Goal: Task Accomplishment & Management: Use online tool/utility

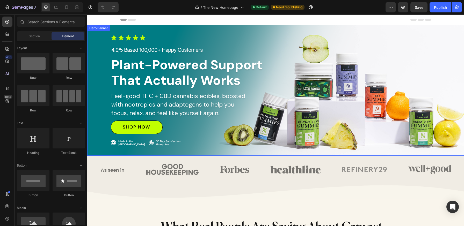
click at [122, 29] on div "Image 4.9/5 Based 100,000+ Happy Customers Text Block Plant-Powered Support Tha…" at bounding box center [275, 91] width 377 height 138
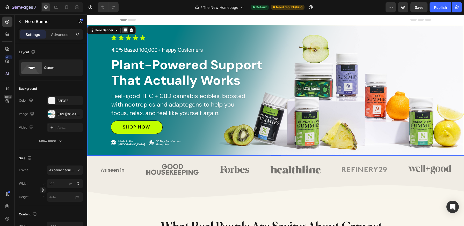
click at [124, 29] on icon at bounding box center [125, 30] width 3 height 4
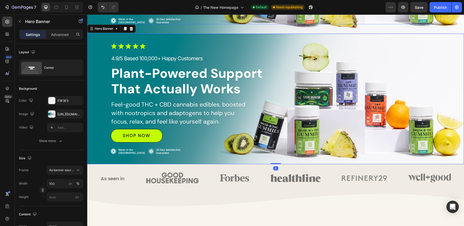
scroll to position [123, 0]
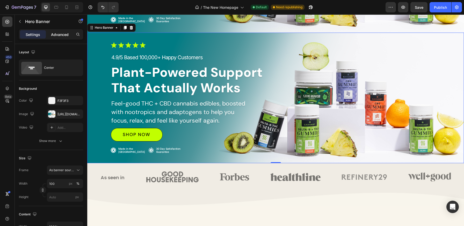
click at [55, 36] on p "Advanced" at bounding box center [60, 34] width 18 height 5
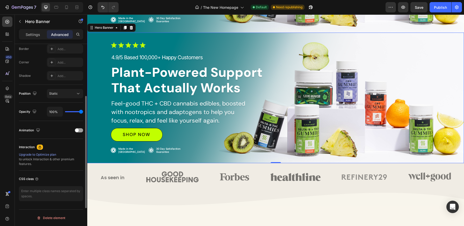
scroll to position [0, 0]
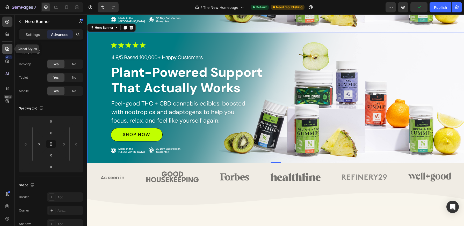
click at [6, 52] on div at bounding box center [7, 49] width 10 height 10
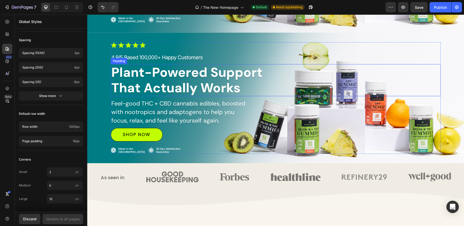
scroll to position [83, 0]
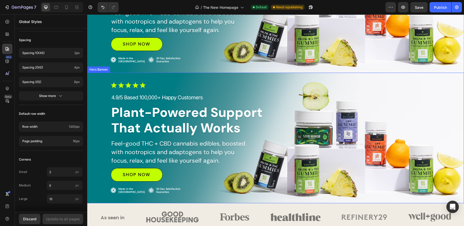
click at [278, 78] on div "Image 4.9/5 Based 100,000+ Happy Customers Text Block Plant-Powered Support Tha…" at bounding box center [275, 138] width 377 height 138
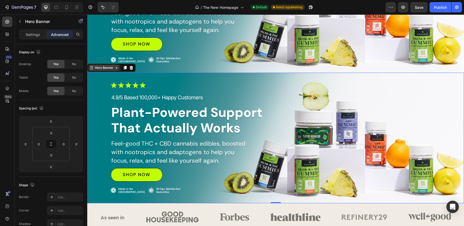
click at [111, 69] on div "Hero Banner" at bounding box center [104, 67] width 21 height 5
click at [116, 70] on div "Hero Banner" at bounding box center [104, 68] width 31 height 6
click at [116, 71] on div "Hero Banner" at bounding box center [104, 68] width 31 height 6
click at [106, 83] on div "Image 4.9/5 Based 100,000+ Happy Customers Text Block Plant-Powered Support Tha…" at bounding box center [276, 138] width 356 height 112
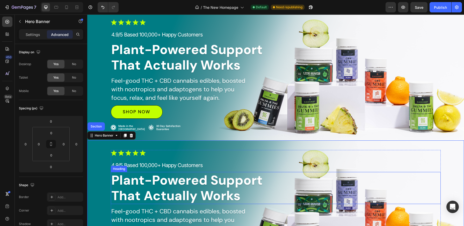
scroll to position [0, 0]
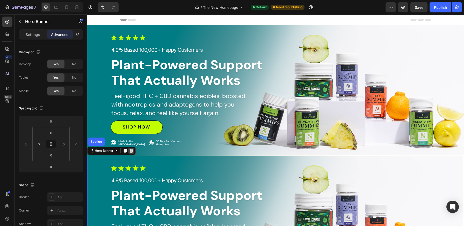
click at [131, 150] on icon at bounding box center [131, 151] width 3 height 4
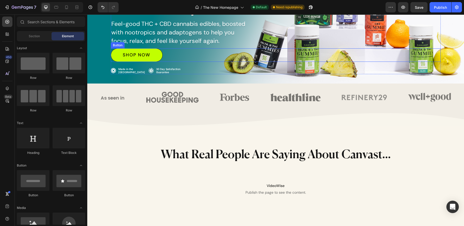
select select "[CREDIT_CARD_NUMBER]"
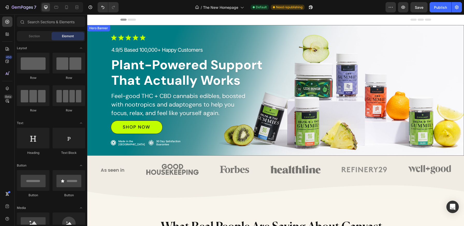
click at [276, 26] on div "Image 4.9/5 Based 100,000+ Happy Customers Text Block Plant-Powered Support Tha…" at bounding box center [275, 91] width 377 height 138
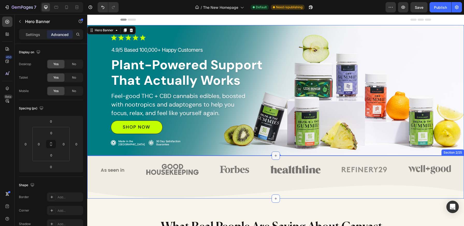
click at [276, 155] on icon at bounding box center [276, 156] width 4 height 4
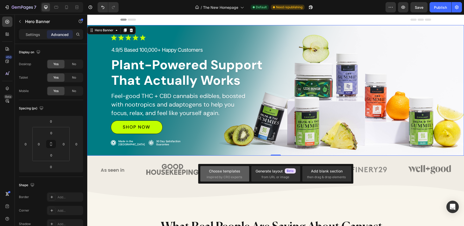
click at [223, 175] on span "inspired by CRO experts" at bounding box center [224, 177] width 35 height 5
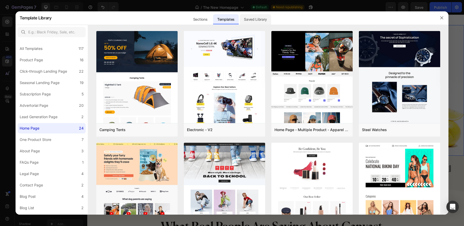
click at [257, 19] on div "Saved Library" at bounding box center [255, 19] width 31 height 10
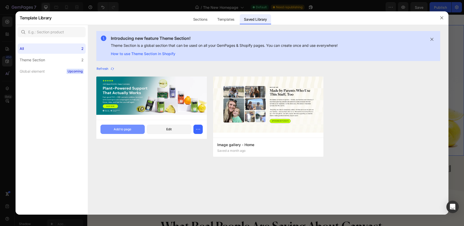
click at [136, 129] on button "Add to page" at bounding box center [122, 129] width 44 height 9
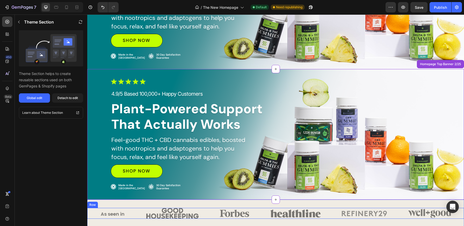
scroll to position [84, 0]
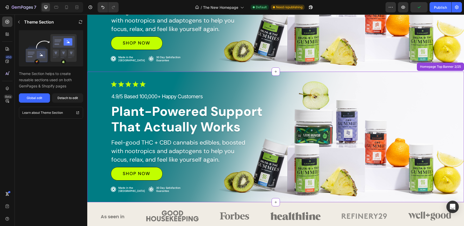
click at [158, 111] on h2 "Plant-Powered Support That Actually Works" at bounding box center [188, 119] width 155 height 32
click at [157, 152] on p "Feel-good THC + CBD cannabis edibles, boosted with nootropics and adaptogens to…" at bounding box center [179, 151] width 136 height 26
click at [176, 145] on p "Feel-good THC + CBD cannabis edibles, boosted with nootropics and adaptogens to…" at bounding box center [179, 151] width 136 height 26
click at [169, 124] on h2 "Plant-Powered Support That Actually Works" at bounding box center [188, 119] width 155 height 32
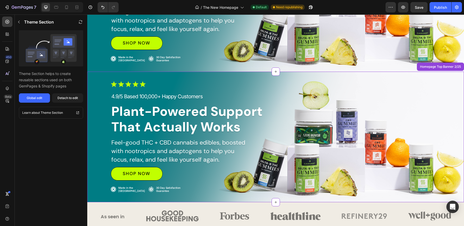
click at [169, 124] on h2 "Plant-Powered Support That Actually Works" at bounding box center [188, 119] width 155 height 32
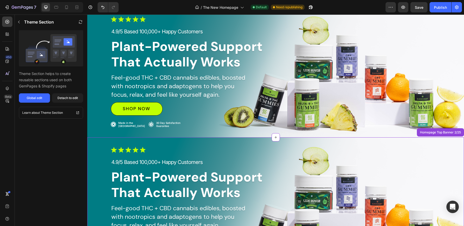
scroll to position [0, 0]
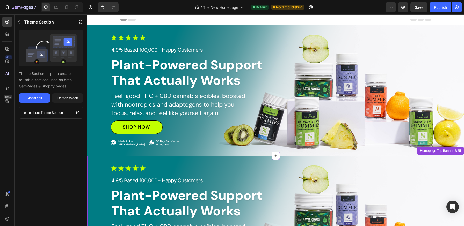
click at [150, 168] on div at bounding box center [276, 168] width 330 height 6
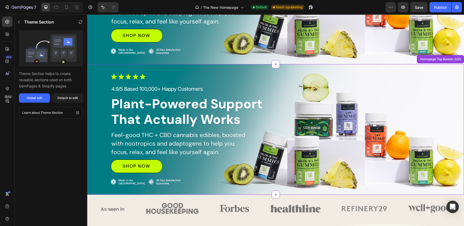
click at [173, 127] on h2 "Plant-Powered Support That Actually Works" at bounding box center [188, 112] width 155 height 32
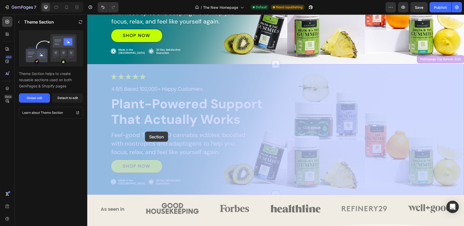
drag, startPoint x: 197, startPoint y: 113, endPoint x: 144, endPoint y: 132, distance: 55.5
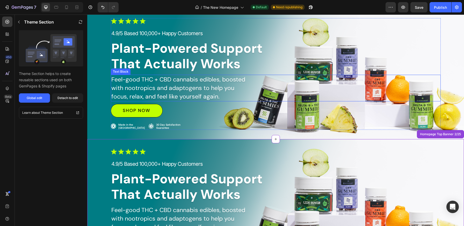
scroll to position [0, 0]
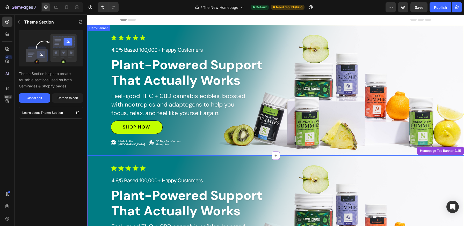
click at [163, 28] on div "Image 4.9/5 Based 100,000+ Happy Customers Text Block Plant-Powered Support Tha…" at bounding box center [275, 91] width 377 height 138
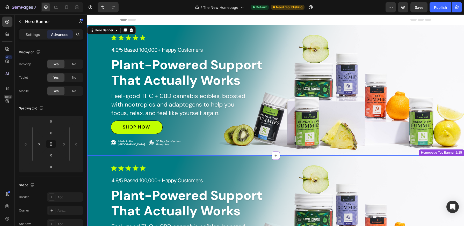
click at [168, 216] on h2 "Plant-Powered Support That Actually Works" at bounding box center [188, 203] width 155 height 32
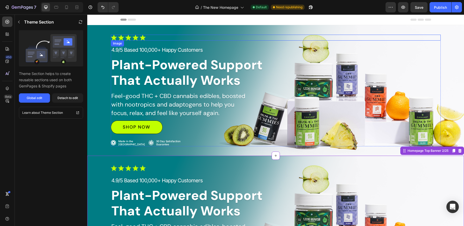
click at [262, 35] on div at bounding box center [276, 38] width 330 height 6
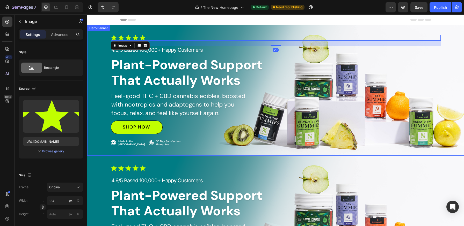
click at [242, 29] on div "Image 20 4.9/5 Based 100,000+ Happy Customers Text Block Plant-Powered Support …" at bounding box center [275, 91] width 377 height 138
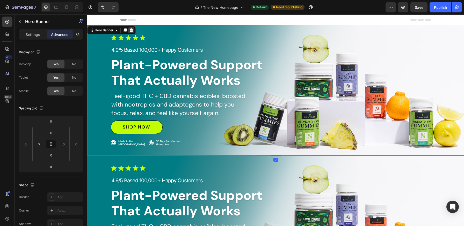
click at [132, 32] on icon at bounding box center [131, 30] width 3 height 4
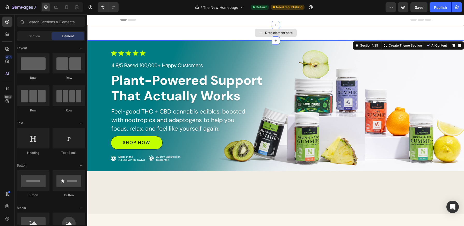
click at [213, 33] on div "Drop element here" at bounding box center [275, 33] width 377 height 16
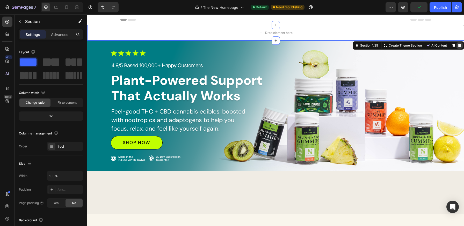
click at [462, 45] on div at bounding box center [459, 45] width 6 height 6
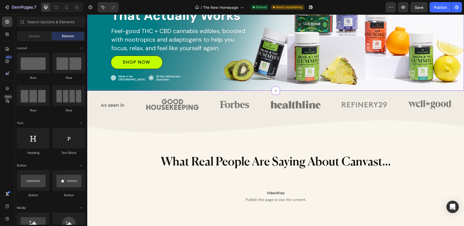
select select "[CREDIT_CARD_NUMBER]"
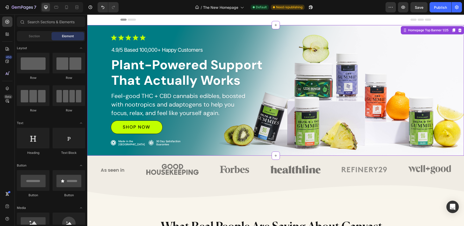
click at [227, 50] on p "4.9/5 Based 100,000+ Happy Customers" at bounding box center [275, 49] width 329 height 7
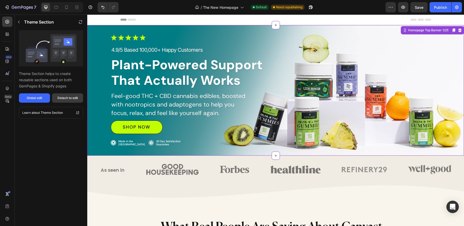
click at [64, 98] on div "Detach to edit" at bounding box center [67, 98] width 20 height 5
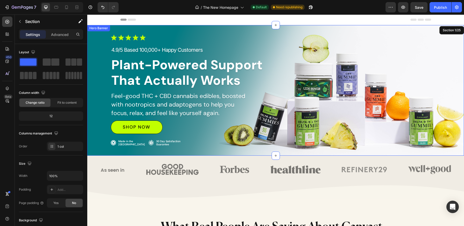
click at [100, 44] on div "Image 4.9/5 Based 100,000+ Happy Customers Text Block Plant-Powered Support Tha…" at bounding box center [276, 91] width 356 height 112
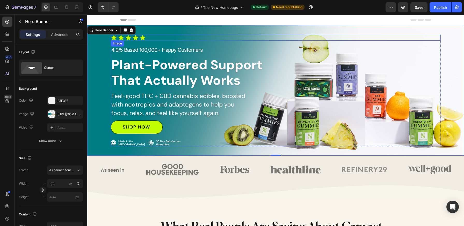
click at [133, 37] on img at bounding box center [128, 38] width 35 height 6
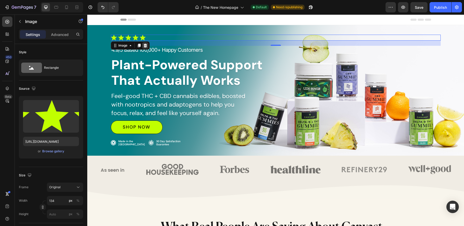
click at [146, 46] on icon at bounding box center [144, 46] width 3 height 4
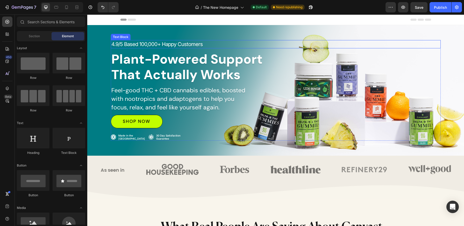
click at [153, 46] on p "4.9/5 Based 100,000+ Happy Customers" at bounding box center [275, 44] width 329 height 7
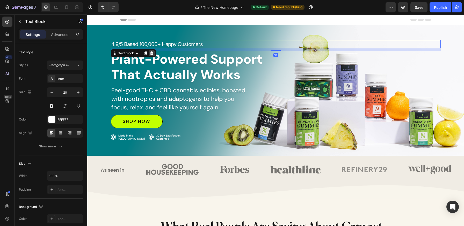
click at [150, 53] on icon at bounding box center [151, 54] width 3 height 4
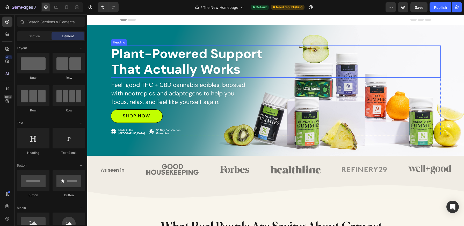
click at [150, 54] on h2 "Plant-Powered Support That Actually Works" at bounding box center [188, 62] width 155 height 32
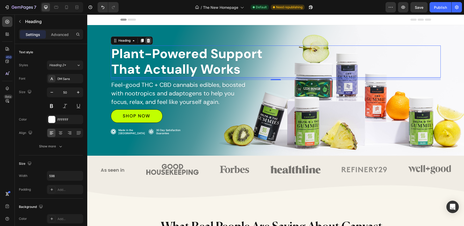
click at [150, 42] on div at bounding box center [148, 41] width 6 height 6
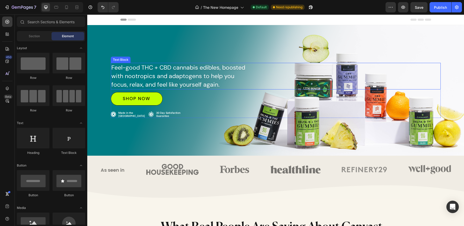
click at [143, 72] on p "Feel-good THC + CBD cannabis edibles, boosted with nootropics and adaptogens to…" at bounding box center [179, 76] width 136 height 26
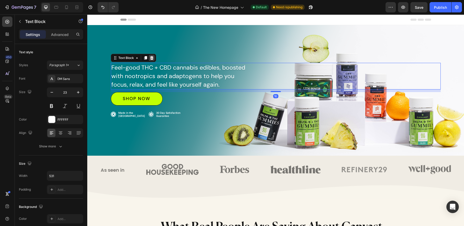
click at [153, 59] on icon at bounding box center [152, 58] width 4 height 4
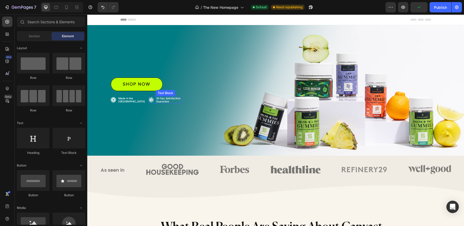
click at [161, 101] on p "30 Day Satisfaction Guarantee" at bounding box center [168, 100] width 24 height 6
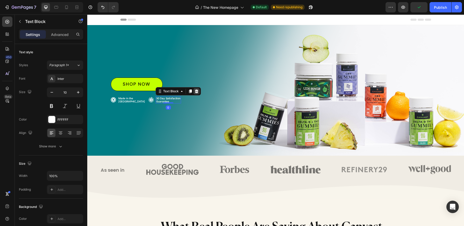
click at [195, 93] on icon at bounding box center [196, 91] width 3 height 4
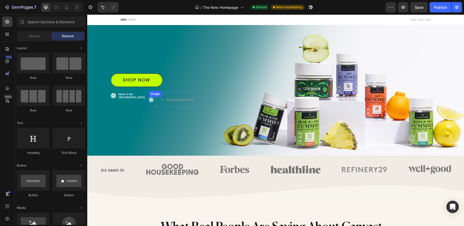
click at [149, 100] on img at bounding box center [151, 99] width 5 height 5
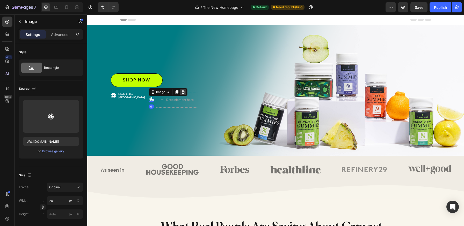
click at [181, 94] on icon at bounding box center [182, 92] width 3 height 4
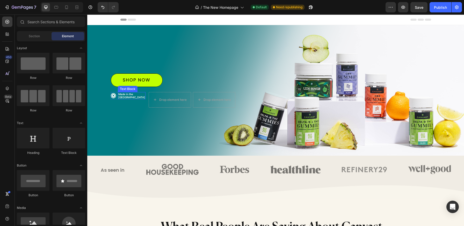
click at [125, 96] on p "[GEOGRAPHIC_DATA]" at bounding box center [131, 97] width 27 height 3
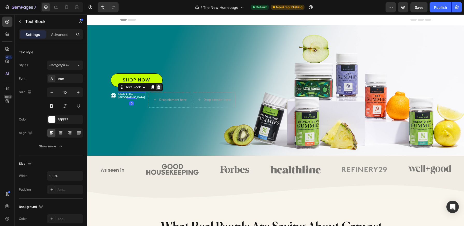
click at [157, 89] on icon at bounding box center [158, 87] width 3 height 4
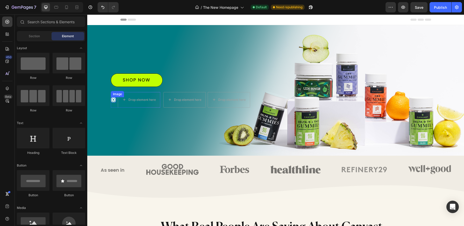
click at [114, 99] on img at bounding box center [113, 99] width 5 height 5
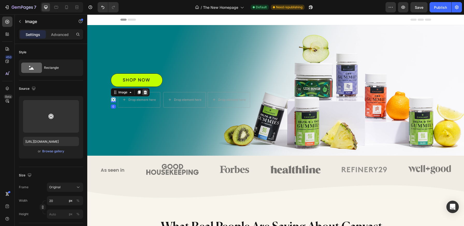
click at [145, 93] on icon at bounding box center [144, 92] width 3 height 4
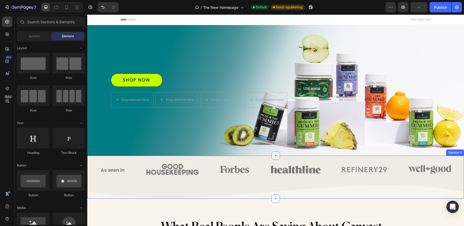
click at [275, 155] on icon at bounding box center [276, 156] width 4 height 4
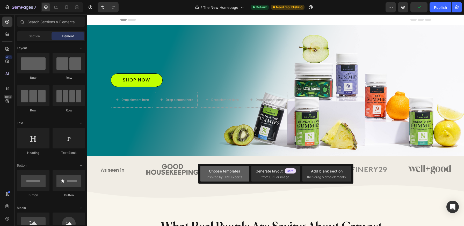
click at [237, 172] on div "Choose templates" at bounding box center [224, 171] width 31 height 5
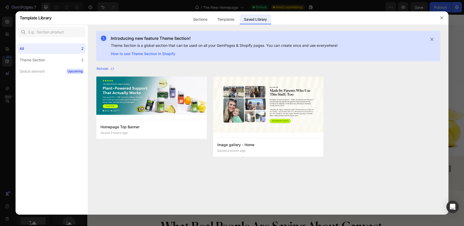
click at [0, 0] on button "Add to page" at bounding box center [0, 0] width 0 height 0
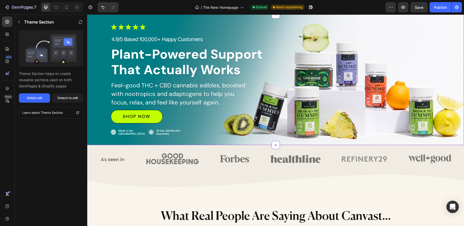
scroll to position [104, 0]
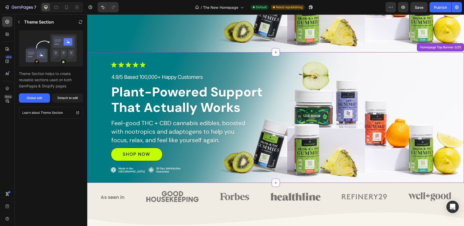
click at [363, 64] on div at bounding box center [276, 65] width 330 height 6
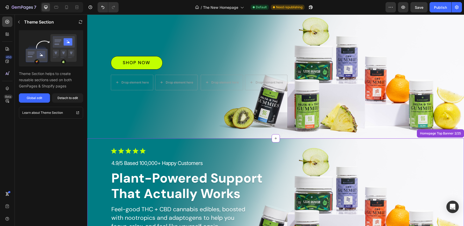
scroll to position [43, 0]
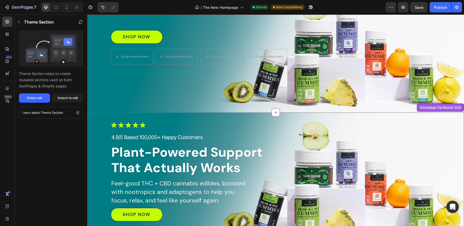
click at [449, 108] on div "Homepage Top Banner 2/25" at bounding box center [440, 107] width 43 height 5
click at [379, 128] on div at bounding box center [276, 125] width 330 height 6
click at [102, 8] on icon "Undo/Redo" at bounding box center [102, 7] width 5 height 5
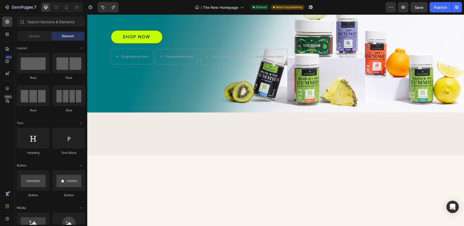
scroll to position [0, 0]
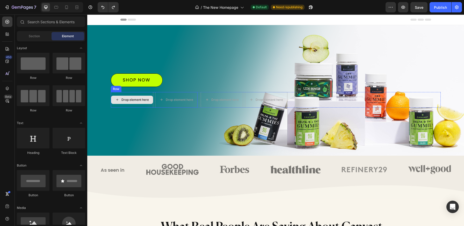
click at [138, 92] on div "Drop element here" at bounding box center [132, 100] width 42 height 16
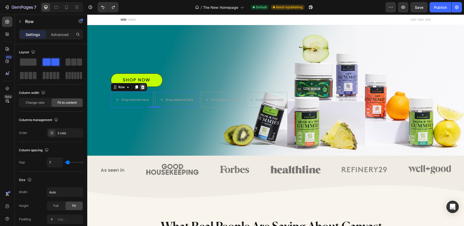
click at [142, 90] on div at bounding box center [143, 87] width 6 height 6
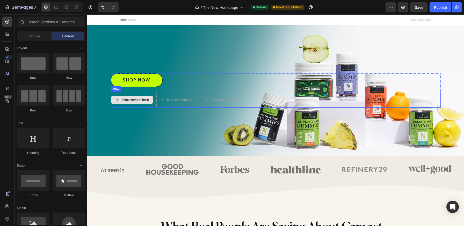
click at [136, 93] on div "Drop element here" at bounding box center [132, 100] width 42 height 16
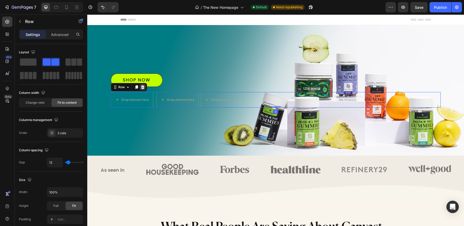
click at [141, 89] on icon at bounding box center [143, 87] width 4 height 4
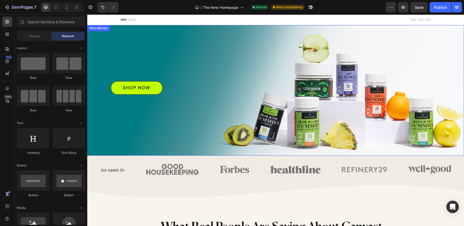
click at [194, 45] on div "Background Image" at bounding box center [275, 90] width 377 height 131
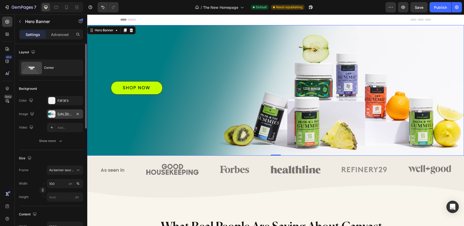
click at [51, 115] on div at bounding box center [51, 114] width 7 height 7
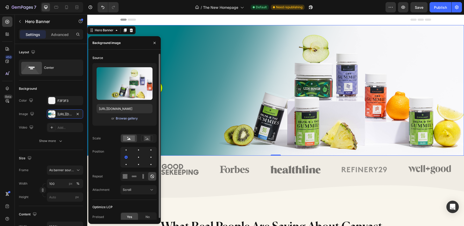
click at [124, 117] on div "Browse gallery" at bounding box center [127, 118] width 22 height 5
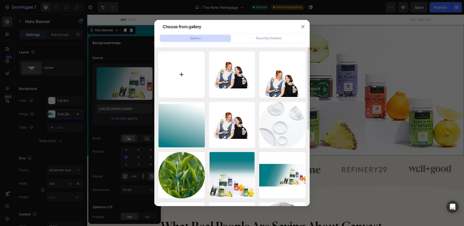
click at [189, 72] on input "file" at bounding box center [181, 75] width 46 height 46
type input "C:\fakepath\GOOD SIZE BANNERS (2160 x 750 px) (8).png"
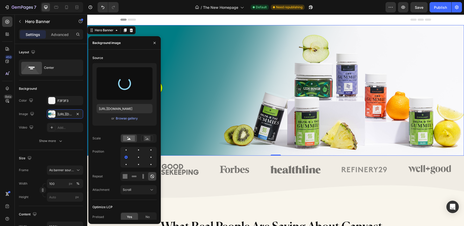
type input "[URL][DOMAIN_NAME]"
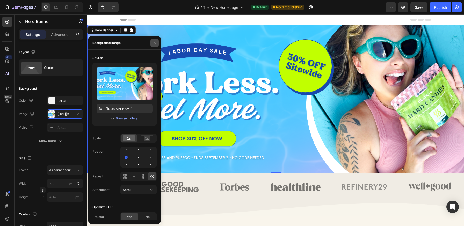
click at [154, 43] on icon "button" at bounding box center [154, 43] width 4 height 4
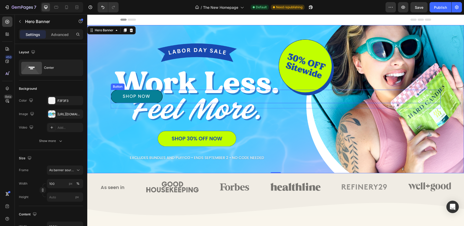
click at [139, 100] on link "Shop Now" at bounding box center [137, 96] width 52 height 13
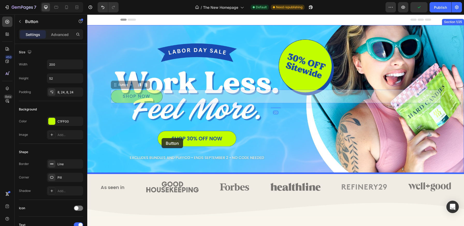
drag, startPoint x: 145, startPoint y: 100, endPoint x: 162, endPoint y: 138, distance: 41.5
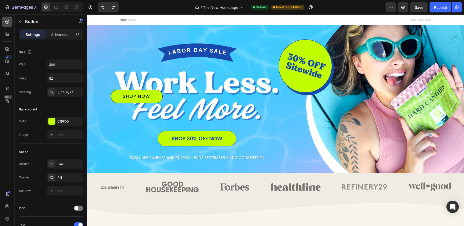
click at [7, 23] on icon at bounding box center [7, 21] width 5 height 5
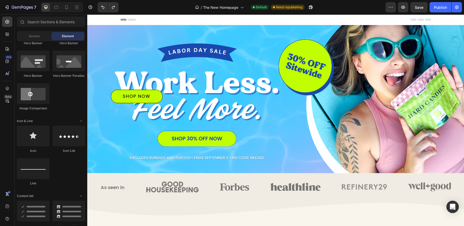
scroll to position [298, 0]
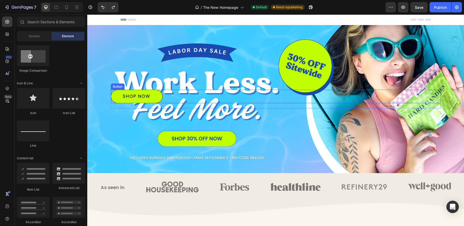
click at [178, 96] on div "Shop Now Button" at bounding box center [276, 96] width 330 height 13
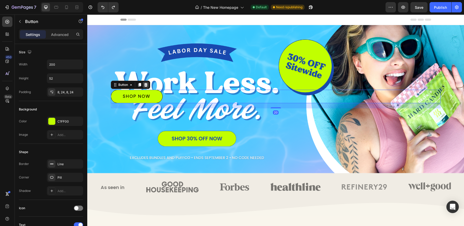
click at [145, 84] on icon at bounding box center [145, 85] width 3 height 4
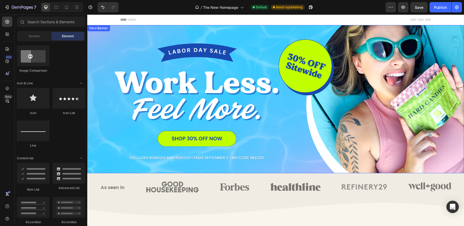
click at [162, 67] on div "Background Image" at bounding box center [275, 99] width 377 height 148
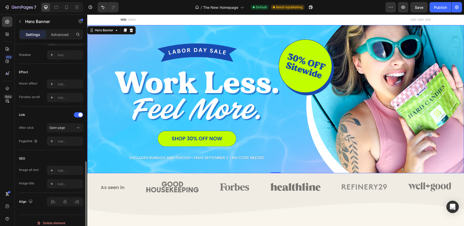
scroll to position [260, 0]
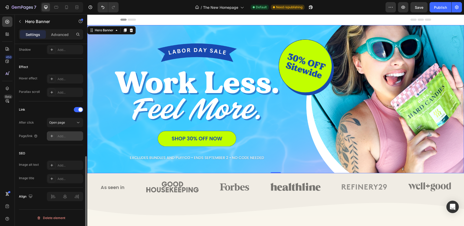
click at [53, 136] on icon at bounding box center [52, 136] width 4 height 4
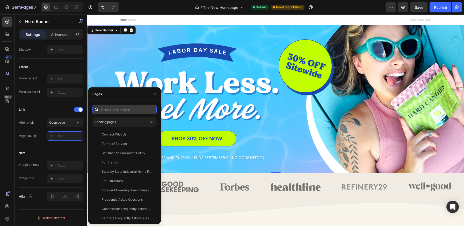
click at [109, 111] on input "text" at bounding box center [124, 109] width 64 height 9
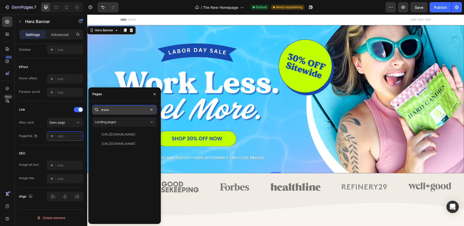
click at [126, 109] on input "www." at bounding box center [124, 109] width 64 height 9
paste input "[URL][DOMAIN_NAME]"
type input "[URL][DOMAIN_NAME]"
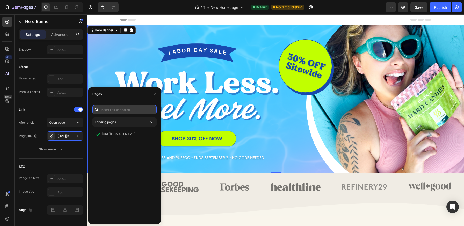
scroll to position [0, 0]
click at [153, 95] on icon "button" at bounding box center [154, 94] width 4 height 4
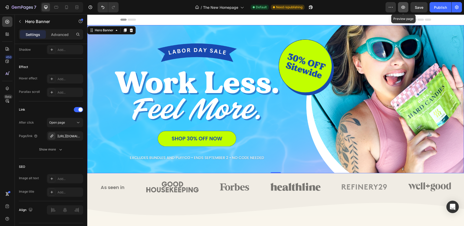
click at [403, 8] on icon "button" at bounding box center [402, 7] width 5 height 5
click at [67, 9] on icon at bounding box center [66, 7] width 5 height 5
type input "790"
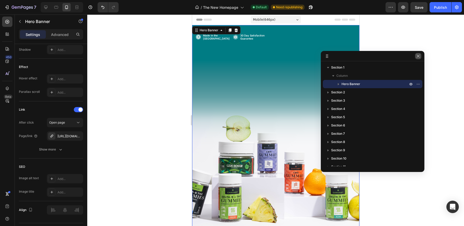
click at [420, 58] on icon "button" at bounding box center [418, 56] width 4 height 4
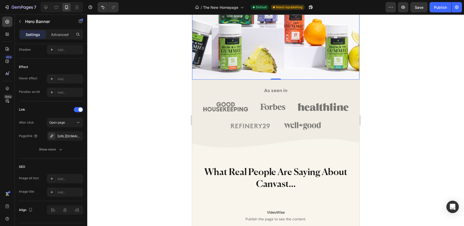
select select "[CREDIT_CARD_NUMBER]"
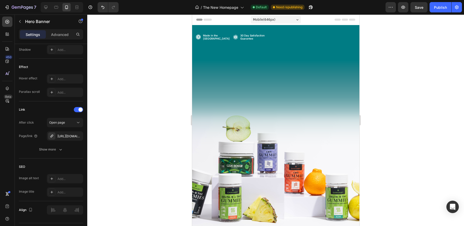
click at [251, 83] on div "Background Image" at bounding box center [275, 127] width 167 height 205
click at [224, 91] on div "Background Image" at bounding box center [275, 127] width 167 height 205
click at [213, 28] on div "Image Made in the United States Text Block Row Image 30 Day Satisfaction Guaran…" at bounding box center [275, 40] width 167 height 31
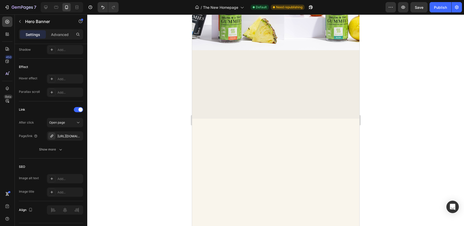
select select "[CREDIT_CARD_NUMBER]"
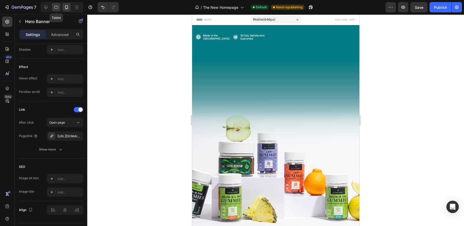
click at [59, 6] on icon at bounding box center [56, 7] width 5 height 5
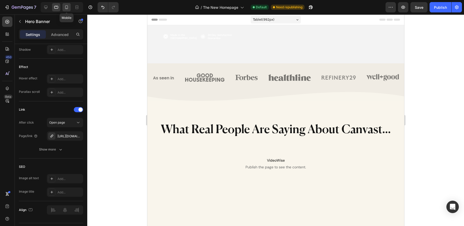
select select "[CREDIT_CARD_NUMBER]"
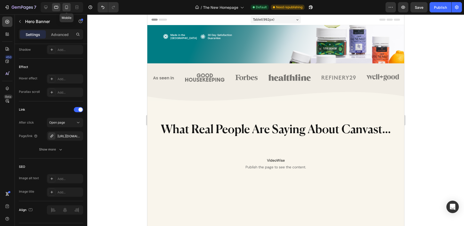
click at [65, 8] on icon at bounding box center [66, 7] width 3 height 4
type input "790"
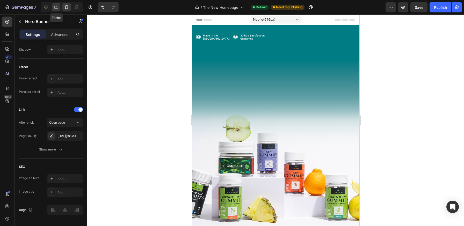
click at [56, 7] on icon at bounding box center [56, 7] width 5 height 5
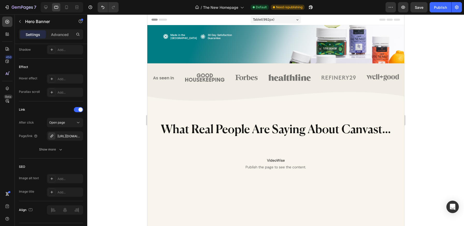
select select "[CREDIT_CARD_NUMBER]"
click at [100, 6] on icon "Undo/Redo" at bounding box center [102, 7] width 5 height 5
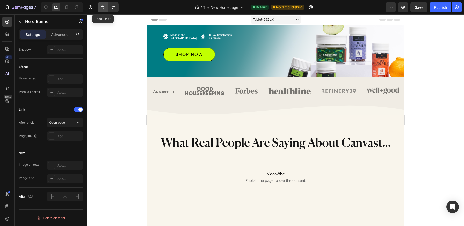
click at [100, 6] on icon "Undo/Redo" at bounding box center [102, 7] width 5 height 5
click at [100, 8] on icon "Undo/Redo" at bounding box center [102, 7] width 5 height 5
click at [104, 9] on icon "Undo/Redo" at bounding box center [102, 7] width 5 height 5
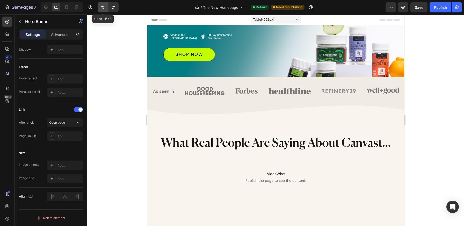
click at [104, 9] on icon "Undo/Redo" at bounding box center [102, 7] width 5 height 5
click at [103, 9] on icon "Undo/Redo" at bounding box center [102, 7] width 3 height 3
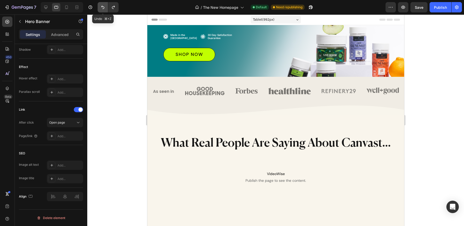
click at [103, 9] on icon "Undo/Redo" at bounding box center [102, 7] width 3 height 3
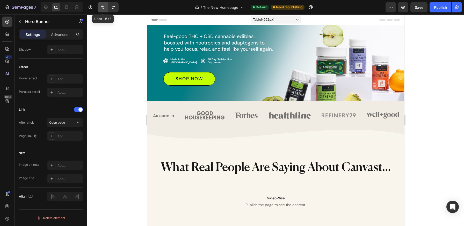
click at [103, 9] on icon "Undo/Redo" at bounding box center [102, 7] width 3 height 3
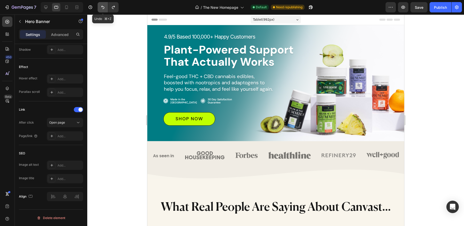
click at [103, 9] on icon "Undo/Redo" at bounding box center [102, 7] width 3 height 3
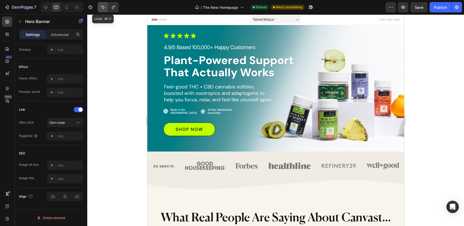
click at [103, 9] on icon "Undo/Redo" at bounding box center [102, 7] width 3 height 3
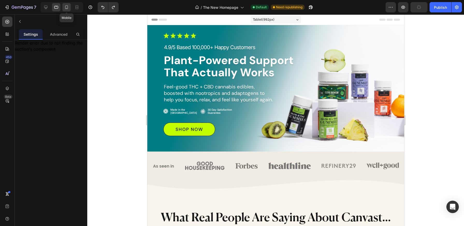
click at [64, 7] on icon at bounding box center [66, 7] width 5 height 5
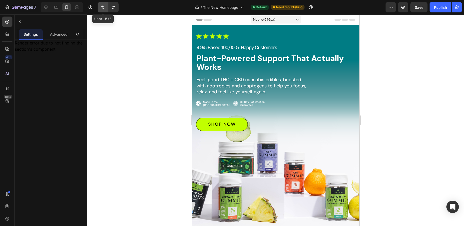
click at [102, 7] on icon "Undo/Redo" at bounding box center [102, 7] width 3 height 3
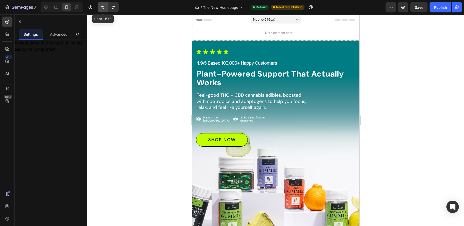
click at [102, 7] on icon "Undo/Redo" at bounding box center [102, 7] width 3 height 3
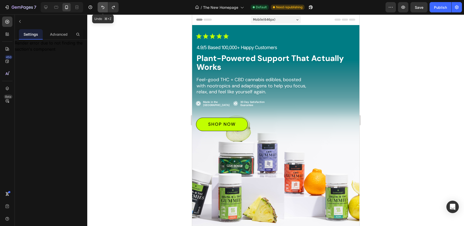
click at [102, 7] on icon "Undo/Redo" at bounding box center [102, 7] width 3 height 3
click at [102, 8] on icon "Undo/Redo" at bounding box center [102, 7] width 5 height 5
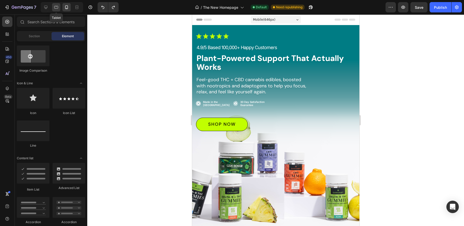
click at [58, 8] on icon at bounding box center [56, 7] width 4 height 3
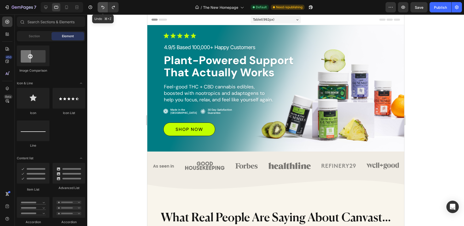
click at [101, 8] on icon "Undo/Redo" at bounding box center [102, 7] width 5 height 5
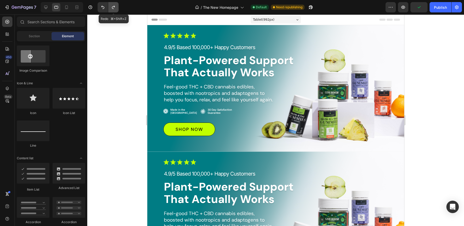
click at [114, 9] on icon "Undo/Redo" at bounding box center [113, 7] width 5 height 5
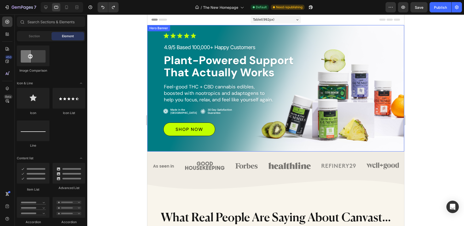
click at [160, 29] on div "Hero Banner" at bounding box center [158, 28] width 21 height 5
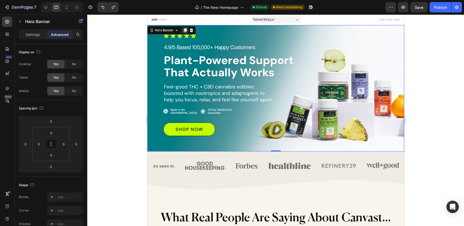
click at [184, 31] on icon at bounding box center [185, 30] width 3 height 4
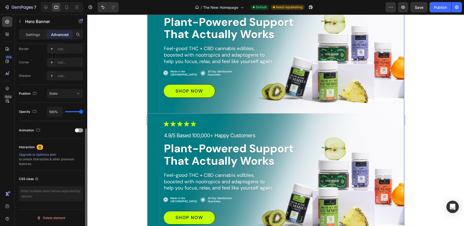
scroll to position [119, 0]
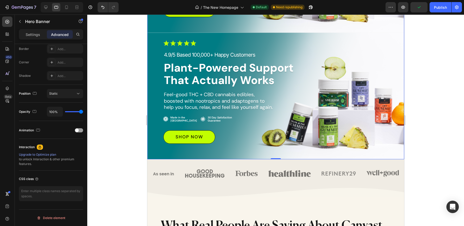
click at [197, 36] on div "Image 4.9/5 Based 100,000+ Happy Customers Text Block Plant-Powered Support Tha…" at bounding box center [275, 96] width 257 height 127
click at [158, 39] on div "Image 4.9/5 Based 100,000+ Happy Customers Text Block Plant-Powered Support Tha…" at bounding box center [275, 96] width 257 height 127
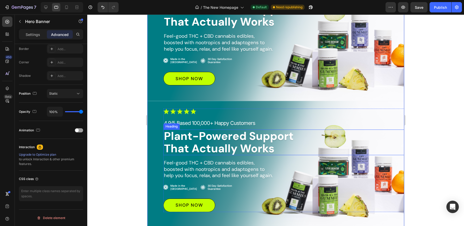
scroll to position [2, 0]
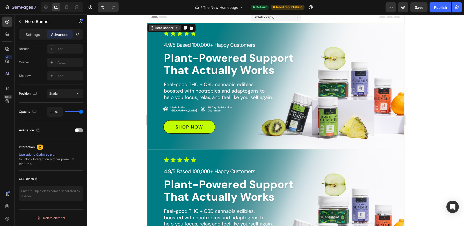
click at [166, 28] on div "Hero Banner" at bounding box center [164, 28] width 21 height 5
click at [211, 30] on div "Image 4.9/5 Based 100,000+ Happy Customers Text Block Plant-Powered Support Tha…" at bounding box center [275, 86] width 257 height 127
click at [359, 37] on div "Image 4.9/5 Based 100,000+ Happy Customers Text Block Plant-Powered Support Tha…" at bounding box center [283, 82] width 241 height 103
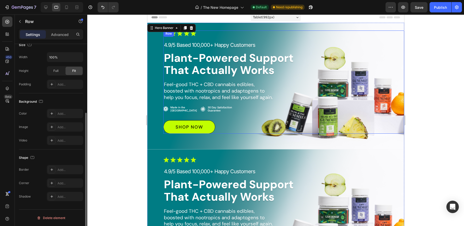
scroll to position [0, 0]
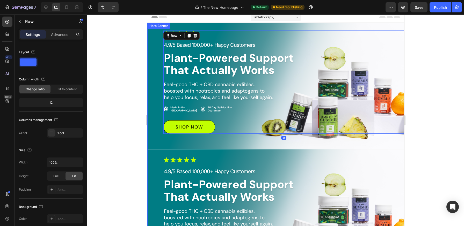
click at [366, 27] on div "Image 4.9/5 Based 100,000+ Happy Customers Text Block Plant-Powered Support Tha…" at bounding box center [275, 86] width 257 height 127
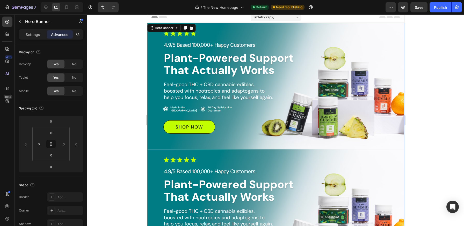
click at [362, 27] on div "Image 4.9/5 Based 100,000+ Happy Customers Text Block Plant-Powered Support Tha…" at bounding box center [275, 86] width 257 height 127
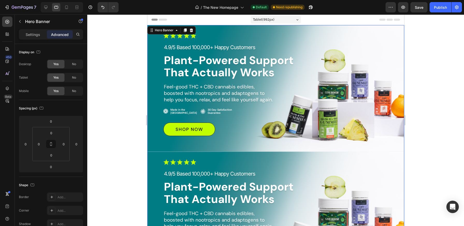
click at [347, 32] on div "Image 4.9/5 Based 100,000+ Happy Customers Text Block Plant-Powered Support Tha…" at bounding box center [275, 88] width 257 height 127
click at [374, 30] on div "Image 4.9/5 Based 100,000+ Happy Customers Text Block Plant-Powered Support Tha…" at bounding box center [275, 88] width 257 height 127
click at [389, 9] on icon "button" at bounding box center [390, 7] width 5 height 5
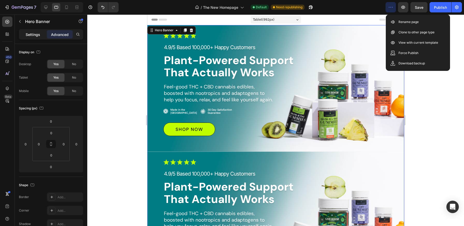
click at [33, 34] on p "Settings" at bounding box center [33, 34] width 14 height 5
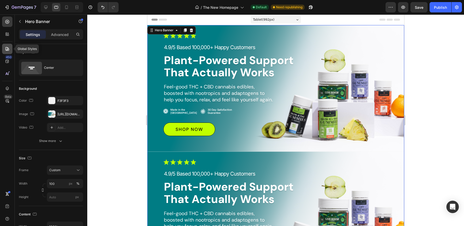
click at [8, 50] on icon at bounding box center [7, 49] width 4 height 4
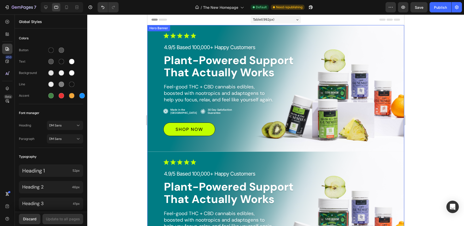
click at [151, 37] on div "Image 4.9/5 Based 100,000+ Happy Customers Text Block Plant-Powered Support Tha…" at bounding box center [275, 88] width 257 height 127
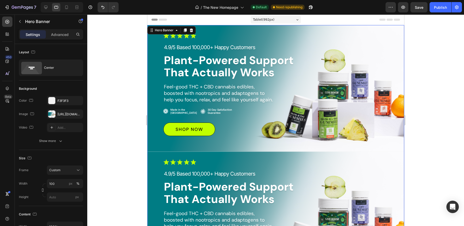
click at [247, 34] on div at bounding box center [283, 36] width 241 height 6
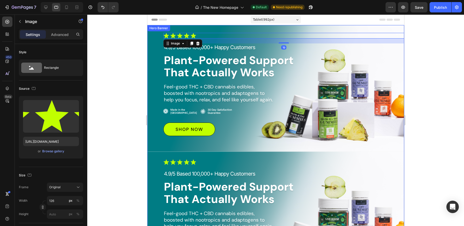
click at [246, 28] on div "Image 19 4.9/5 Based 100,000+ Happy Customers Text Block Plant-Powered Support …" at bounding box center [275, 88] width 257 height 127
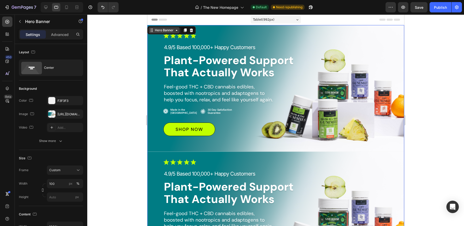
click at [176, 31] on icon at bounding box center [176, 30] width 4 height 4
click at [176, 32] on icon at bounding box center [176, 30] width 4 height 4
click at [151, 32] on icon at bounding box center [151, 30] width 4 height 4
click at [224, 158] on div "Image 4.9/5 Based 100,000+ Happy Customers Text Block Plant-Powered Support Tha…" at bounding box center [275, 215] width 257 height 127
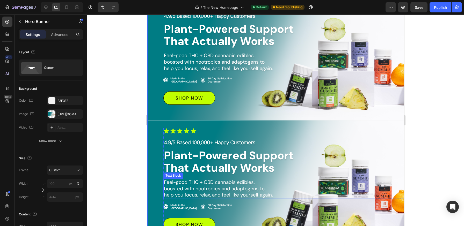
scroll to position [59, 0]
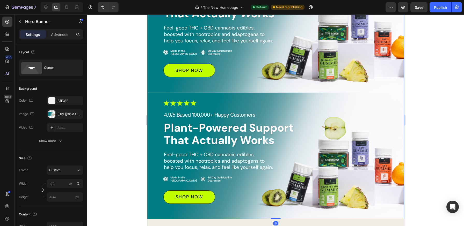
click at [155, 128] on div "Image 4.9/5 Based 100,000+ Happy Customers Text Block Plant-Powered Support Tha…" at bounding box center [275, 156] width 257 height 127
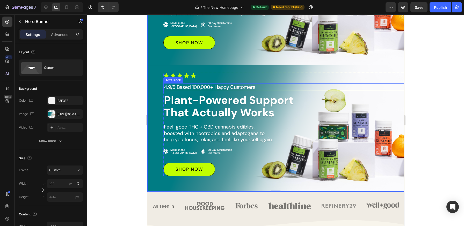
scroll to position [113, 0]
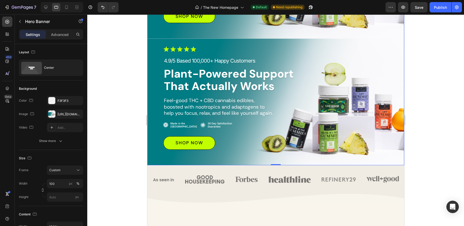
click at [227, 159] on div "Image 4.9/5 Based 100,000+ Happy Customers Text Block Plant-Powered Support Tha…" at bounding box center [275, 102] width 257 height 127
click at [234, 147] on div "Shop Now Button" at bounding box center [283, 142] width 241 height 13
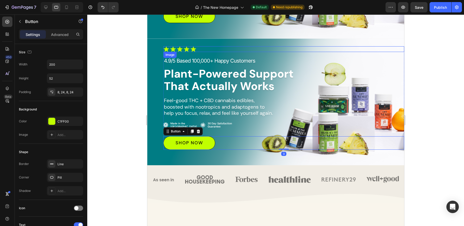
click at [235, 51] on div at bounding box center [283, 49] width 241 height 6
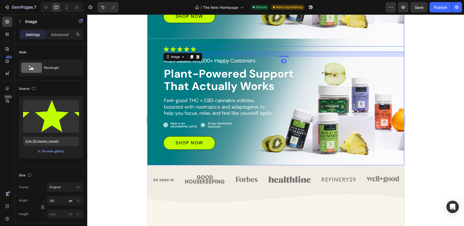
click at [229, 42] on div "Image 19 4.9/5 Based 100,000+ Happy Customers Text Block Plant-Powered Support …" at bounding box center [275, 102] width 257 height 127
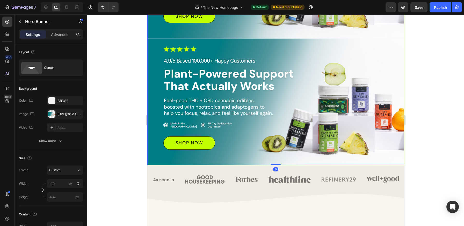
drag, startPoint x: 272, startPoint y: 165, endPoint x: 271, endPoint y: 70, distance: 94.8
click at [276, 69] on div "Image 4.9/5 Based 100,000+ Happy Customers Text Block Plant-Powered Support Tha…" at bounding box center [275, 102] width 257 height 127
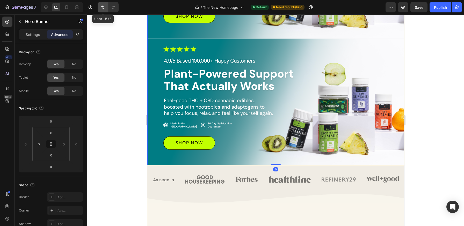
click at [101, 5] on icon "Undo/Redo" at bounding box center [102, 7] width 5 height 5
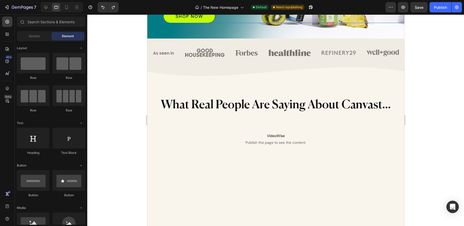
scroll to position [0, 0]
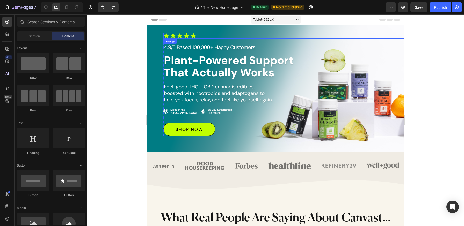
click at [249, 33] on div at bounding box center [283, 36] width 241 height 6
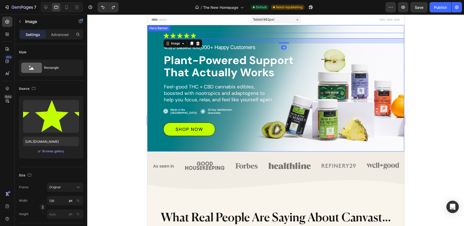
click at [259, 28] on div "Image 19 4.9/5 Based 100,000+ Happy Customers Text Block Plant-Powered Support …" at bounding box center [275, 88] width 257 height 127
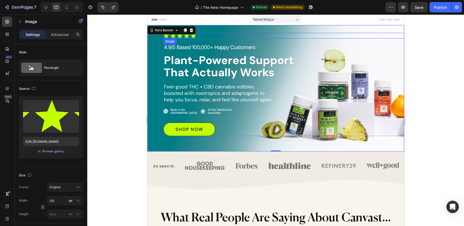
click at [249, 34] on div at bounding box center [283, 36] width 241 height 6
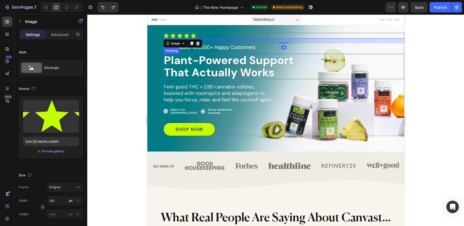
click at [301, 56] on h2 "Plant-Powered Support That Actually Works" at bounding box center [240, 67] width 155 height 26
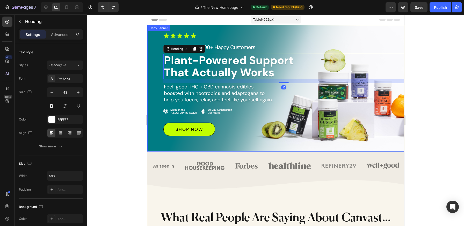
click at [309, 28] on div "Image 4.9/5 Based 100,000+ Happy Customers Text Block Plant-Powered Support Tha…" at bounding box center [275, 88] width 257 height 127
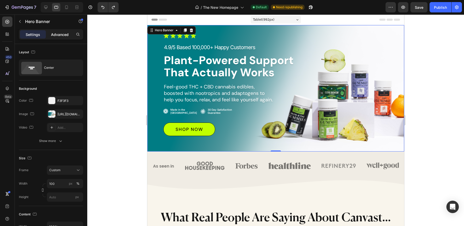
click at [55, 33] on p "Advanced" at bounding box center [60, 34] width 18 height 5
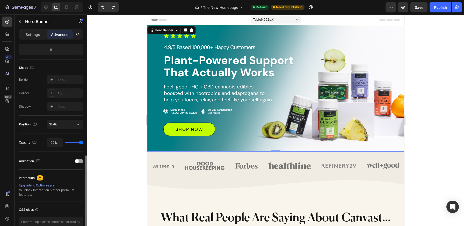
scroll to position [148, 0]
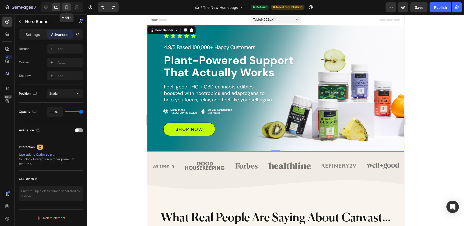
click at [66, 8] on icon at bounding box center [66, 7] width 5 height 5
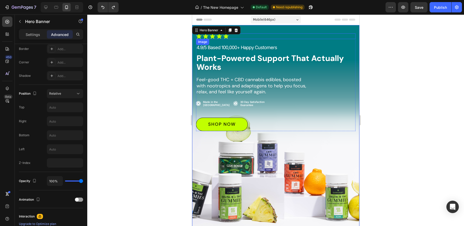
click at [277, 36] on div at bounding box center [275, 36] width 159 height 6
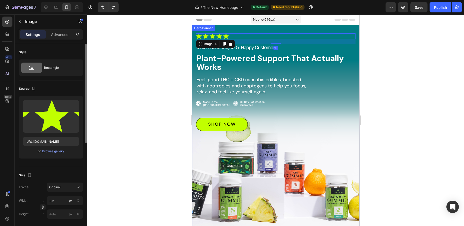
click at [285, 28] on div "Image 19 4.9/5 Based 100,000+ Happy Customers Text Block Plant-Powered Support …" at bounding box center [275, 80] width 167 height 111
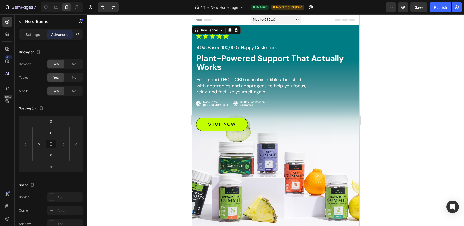
click at [332, 25] on div "Image 4.9/5 Based 100,000+ Happy Customers Text Block Plant-Powered Support Tha…" at bounding box center [275, 80] width 167 height 111
click at [287, 28] on div "Image 4.9/5 Based 100,000+ Happy Customers Text Block Plant-Powered Support Tha…" at bounding box center [275, 80] width 167 height 111
click at [286, 25] on div "Image 4.9/5 Based 100,000+ Happy Customers Text Block Plant-Powered Support Tha…" at bounding box center [275, 80] width 167 height 111
click at [301, 71] on h2 "Plant-Powered Support That Actually Works" at bounding box center [273, 63] width 155 height 19
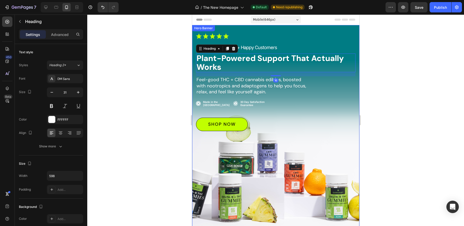
click at [342, 146] on div "Background Image" at bounding box center [275, 127] width 167 height 205
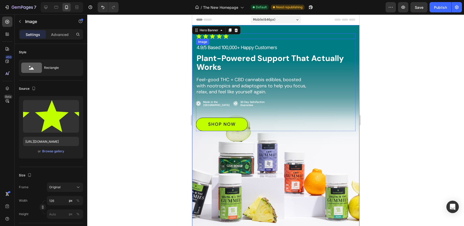
click at [329, 38] on div at bounding box center [275, 36] width 159 height 6
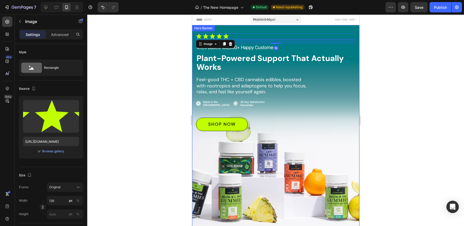
click at [318, 30] on div "Image 19 4.9/5 Based 100,000+ Happy Customers Text Block Plant-Powered Support …" at bounding box center [275, 80] width 167 height 111
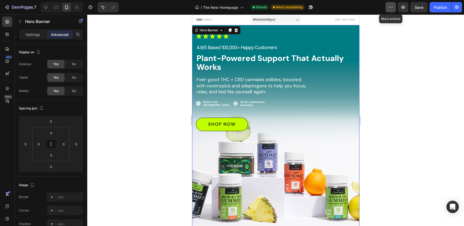
click at [390, 7] on icon "button" at bounding box center [390, 7] width 5 height 5
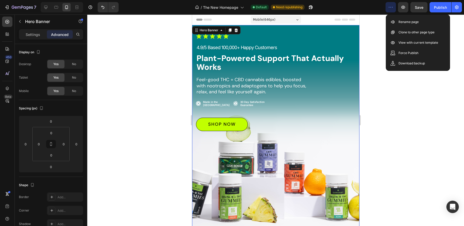
click at [386, 82] on div at bounding box center [275, 120] width 377 height 212
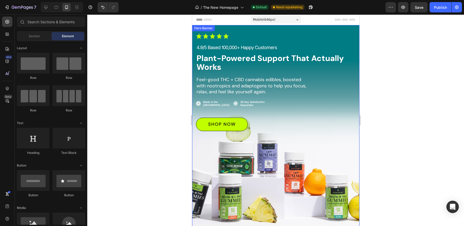
click at [322, 30] on div "Image 4.9/5 Based 100,000+ Happy Customers Text Block Plant-Powered Support Tha…" at bounding box center [275, 80] width 167 height 111
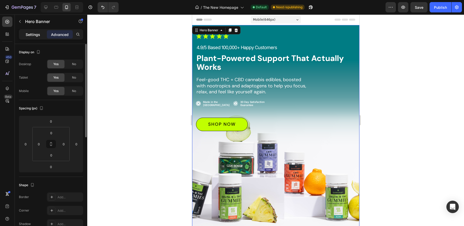
click at [34, 38] on div "Settings" at bounding box center [33, 34] width 26 height 8
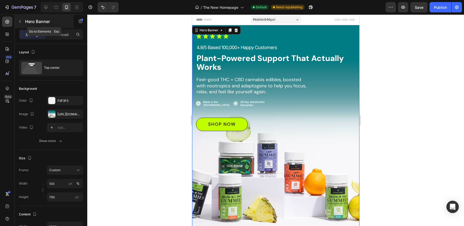
click at [20, 20] on icon "button" at bounding box center [20, 21] width 4 height 4
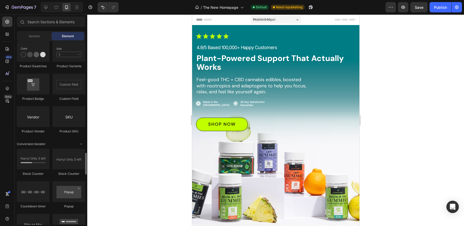
scroll to position [1061, 0]
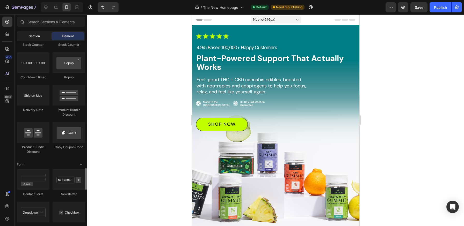
click at [42, 37] on div "Section" at bounding box center [34, 36] width 33 height 8
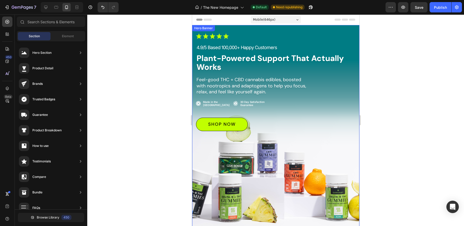
click at [255, 32] on div "Image 4.9/5 Based 100,000+ Happy Customers Text Block Plant-Powered Support Tha…" at bounding box center [275, 80] width 167 height 111
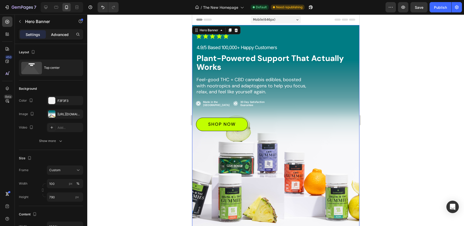
click at [62, 34] on p "Advanced" at bounding box center [60, 34] width 18 height 5
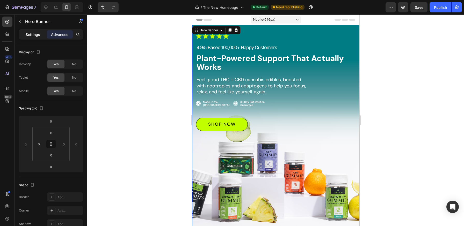
click at [35, 35] on p "Settings" at bounding box center [33, 34] width 14 height 5
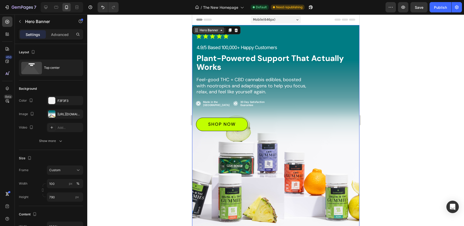
click at [197, 30] on icon at bounding box center [196, 30] width 1 height 1
click at [219, 32] on icon at bounding box center [221, 30] width 4 height 4
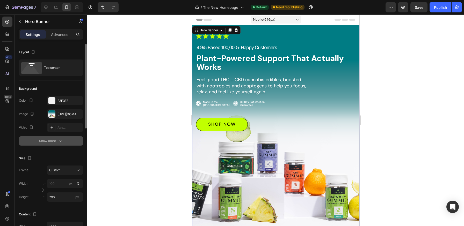
click at [56, 142] on div "Show more" at bounding box center [51, 140] width 24 height 5
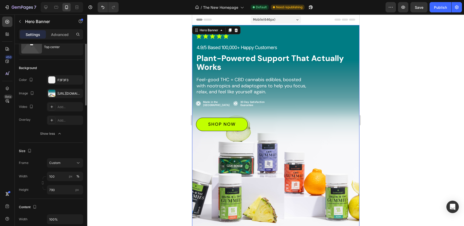
scroll to position [0, 0]
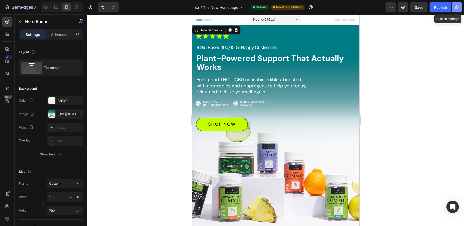
click at [459, 10] on button "button" at bounding box center [456, 7] width 10 height 10
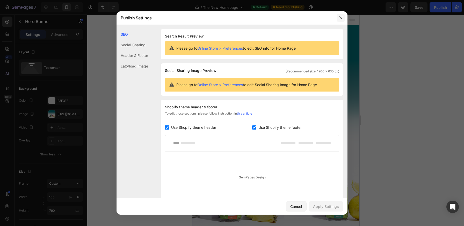
click at [341, 16] on icon "button" at bounding box center [341, 18] width 4 height 4
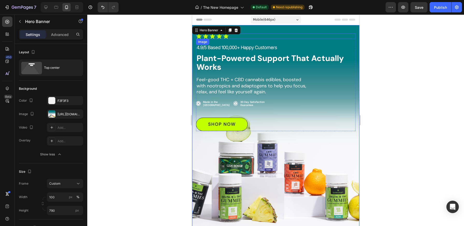
click at [330, 33] on div at bounding box center [275, 36] width 159 height 6
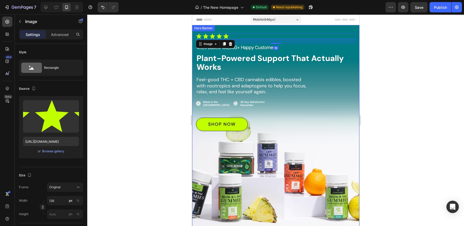
click at [339, 28] on div "Image 19 4.9/5 Based 100,000+ Happy Customers Text Block Plant-Powered Support …" at bounding box center [275, 80] width 167 height 111
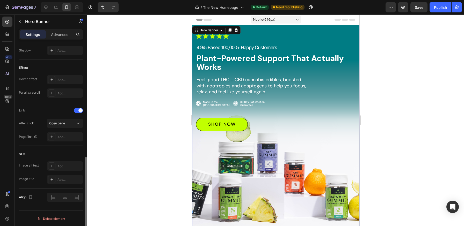
scroll to position [260, 0]
click at [215, 31] on div "Hero Banner" at bounding box center [208, 30] width 21 height 5
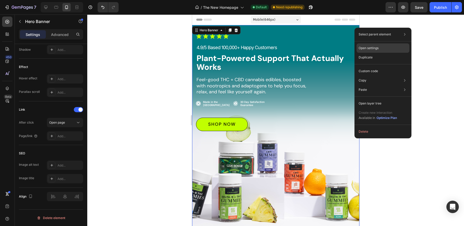
click at [376, 47] on p "Open settings" at bounding box center [369, 48] width 20 height 5
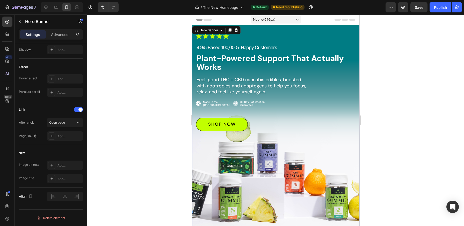
click at [274, 33] on div "Image 4.9/5 Based 100,000+ Happy Customers Text Block Plant-Powered Support Tha…" at bounding box center [275, 80] width 167 height 111
